Goal: Information Seeking & Learning: Check status

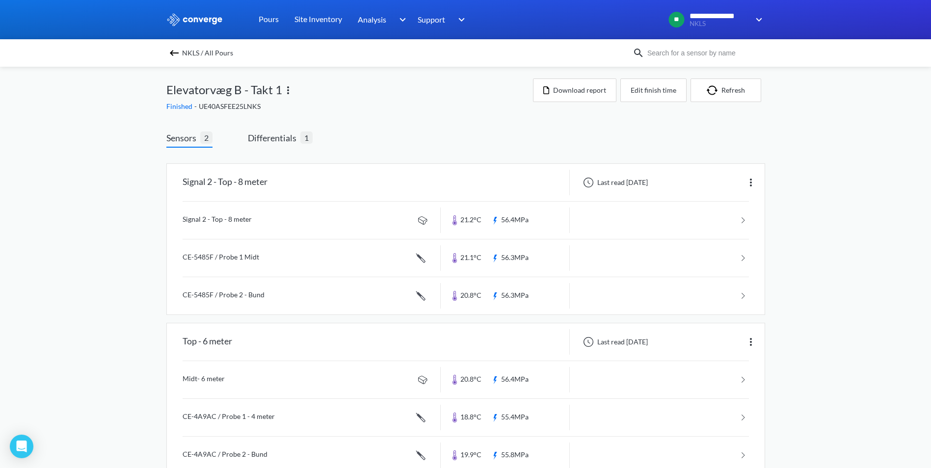
click at [185, 52] on div "NKLS / All Pours" at bounding box center [399, 53] width 466 height 14
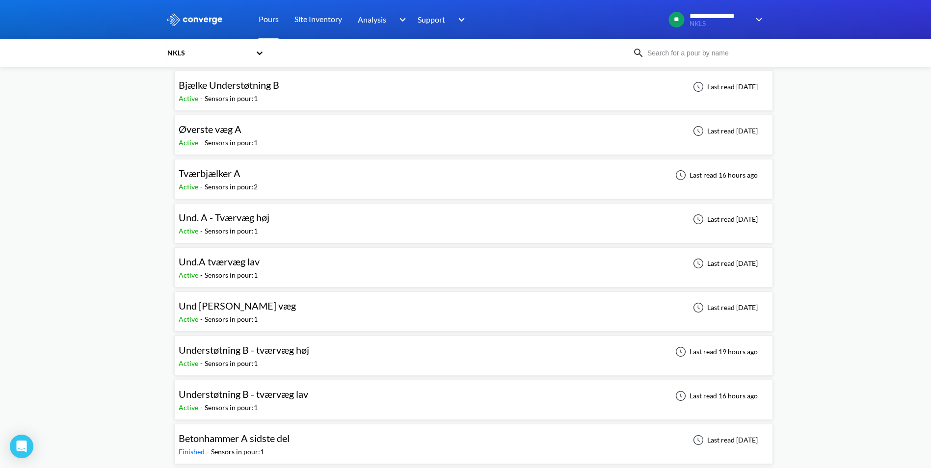
scroll to position [98, 0]
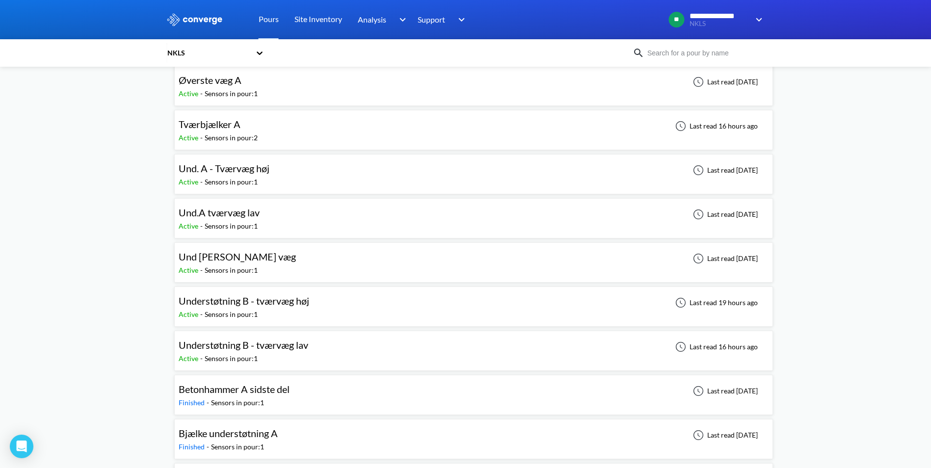
click at [302, 349] on span "Understøtning B - tværvæg lav" at bounding box center [244, 345] width 130 height 12
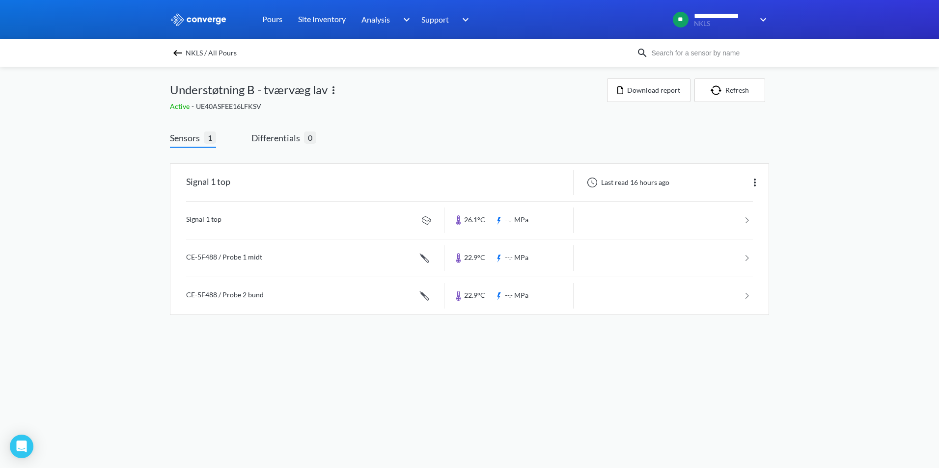
click at [177, 51] on img at bounding box center [178, 53] width 12 height 12
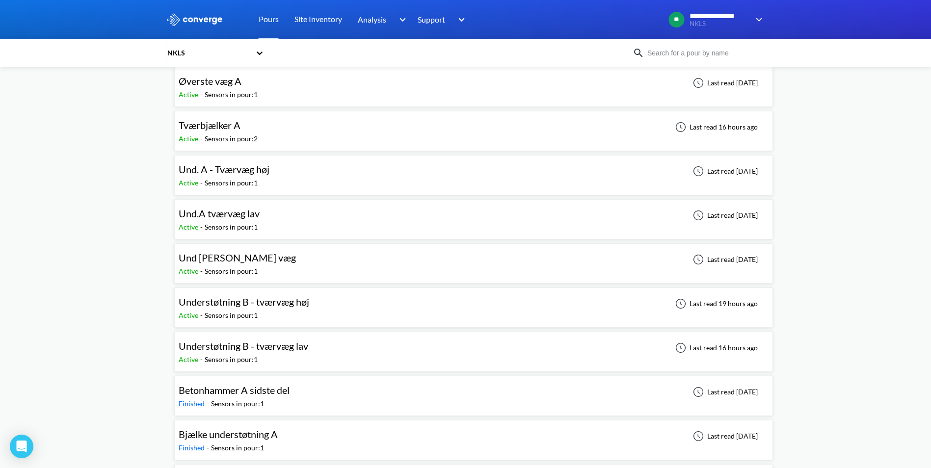
scroll to position [98, 0]
click at [334, 314] on div "Understøtning B - tværvæg høj Active - Sensors in pour: 1 Last read 19 hours ago" at bounding box center [474, 306] width 590 height 31
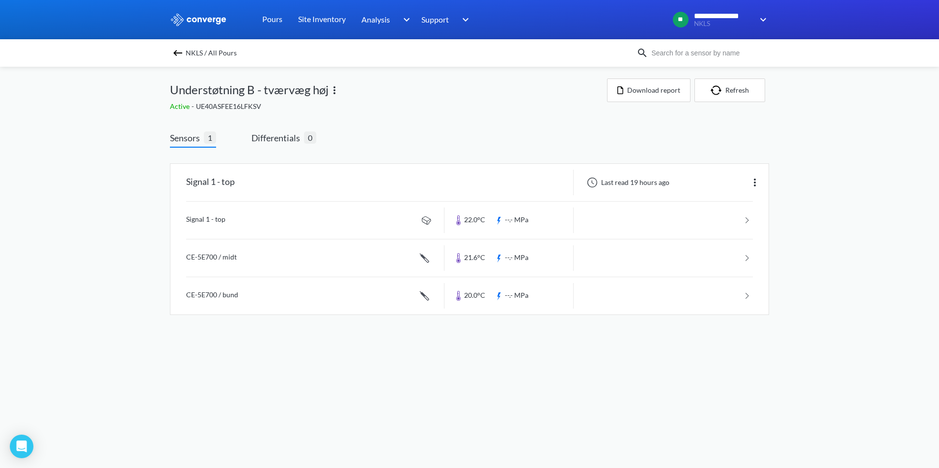
click at [188, 48] on span "NKLS / All Pours" at bounding box center [211, 53] width 51 height 14
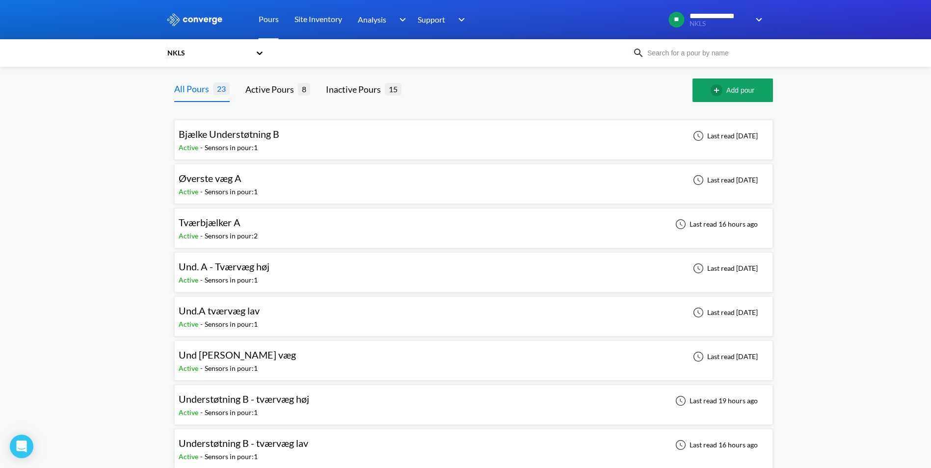
click at [302, 226] on div "Tværbjælker A Active - Sensors in pour: 2 Last read 16 hours ago" at bounding box center [474, 228] width 590 height 31
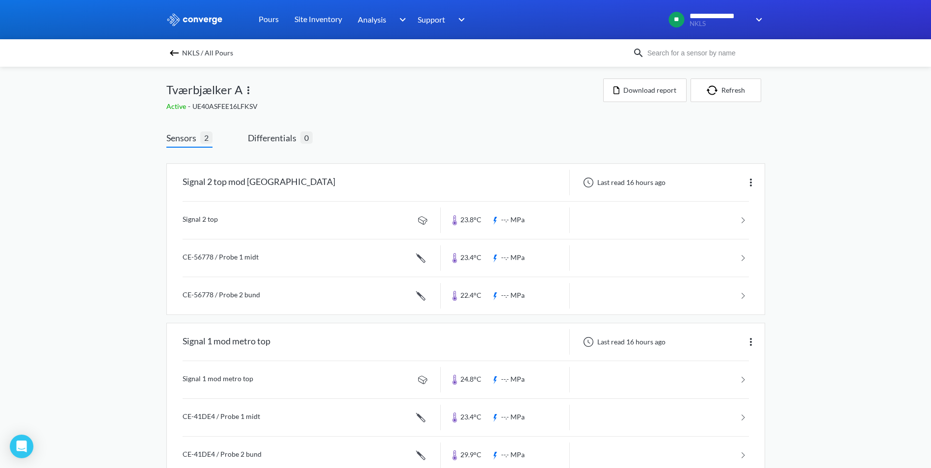
click at [180, 52] on img at bounding box center [174, 53] width 12 height 12
